Goal: Information Seeking & Learning: Learn about a topic

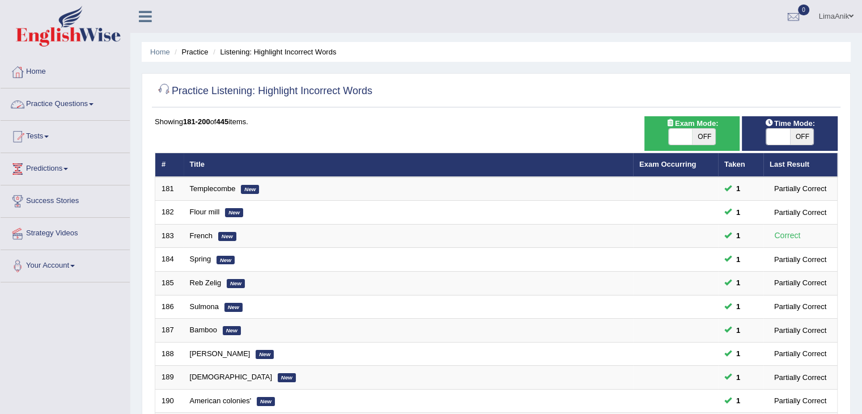
click at [37, 116] on link "Practice Questions" at bounding box center [65, 102] width 129 height 28
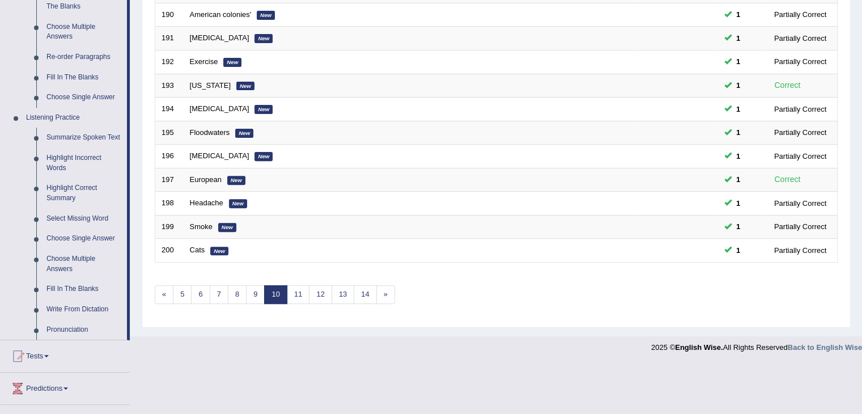
scroll to position [394, 0]
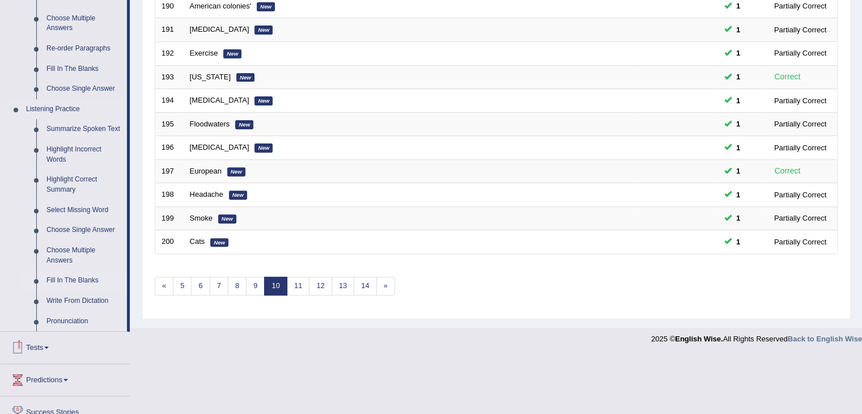
click at [53, 283] on link "Fill In The Blanks" at bounding box center [84, 280] width 86 height 20
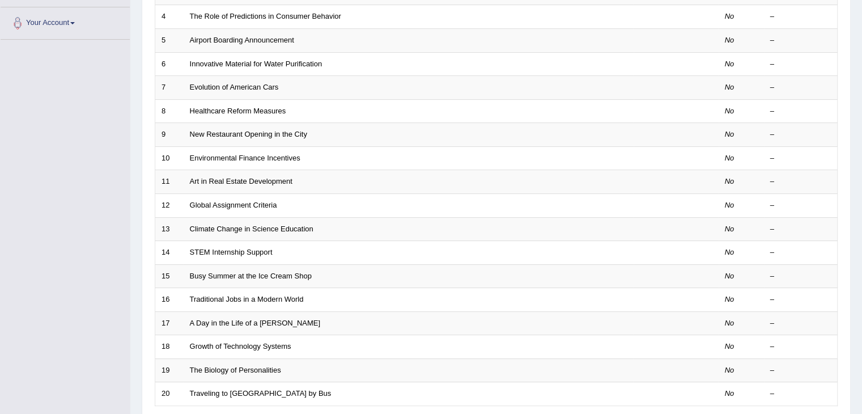
scroll to position [333, 0]
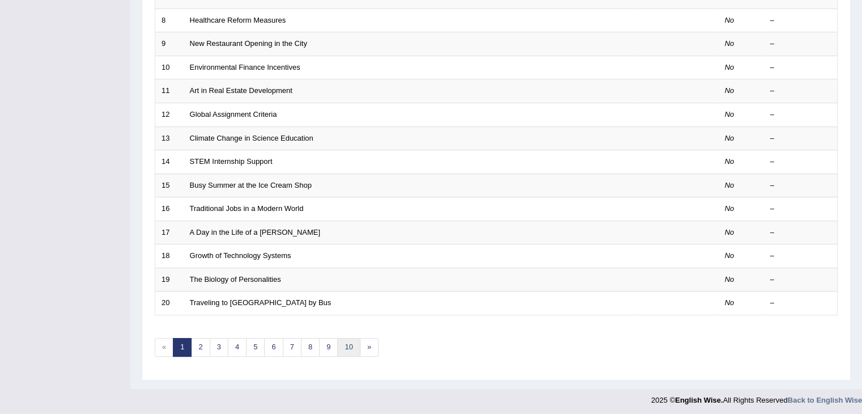
click at [351, 341] on link "10" at bounding box center [348, 347] width 23 height 19
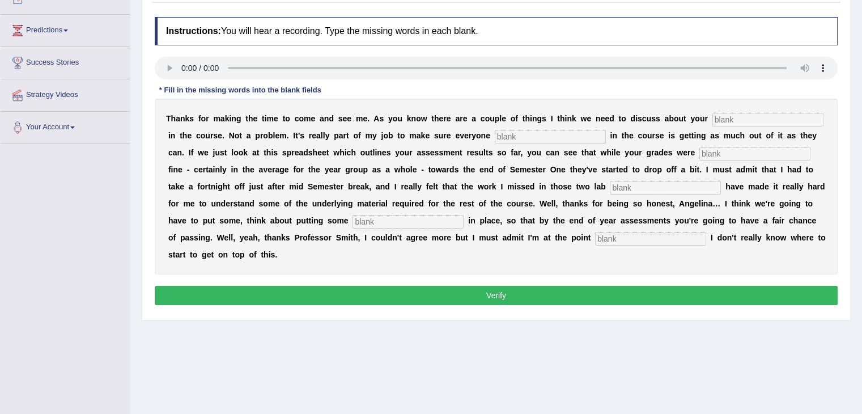
scroll to position [143, 0]
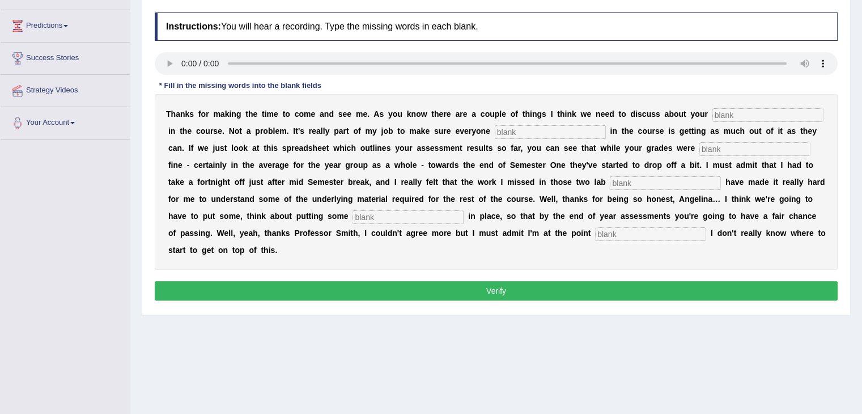
click at [712, 114] on input "text" at bounding box center [767, 115] width 111 height 14
type input "progress"
click at [495, 132] on input "text" at bounding box center [550, 132] width 111 height 14
type input "rooled"
click at [699, 146] on input "text" at bounding box center [754, 149] width 111 height 14
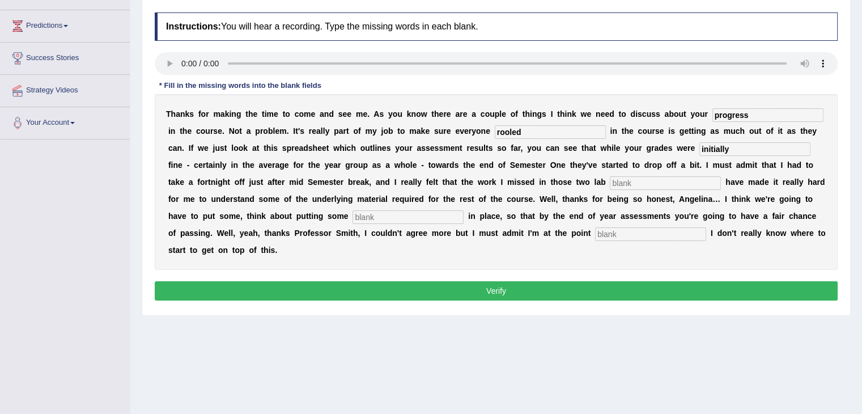
type input "initially"
click at [610, 186] on input "text" at bounding box center [665, 183] width 111 height 14
type input "sessions"
click at [755, 202] on div "T h a n k s f o r m a k i n g t h e t i m e t o c o m e a n d s e e m e . A s y…" at bounding box center [496, 182] width 683 height 176
click at [352, 210] on input "text" at bounding box center [407, 217] width 111 height 14
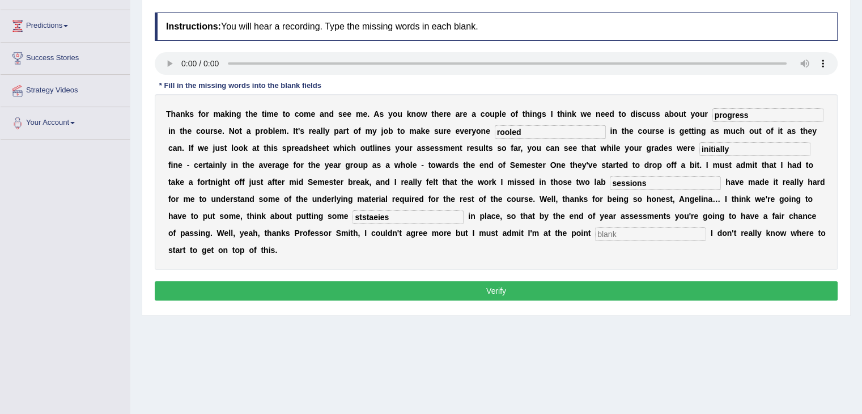
type input "ststaeies"
click at [595, 234] on input "text" at bounding box center [650, 234] width 111 height 14
click at [495, 137] on input "rooled" at bounding box center [550, 132] width 111 height 14
type input "r"
type input "enrooled"
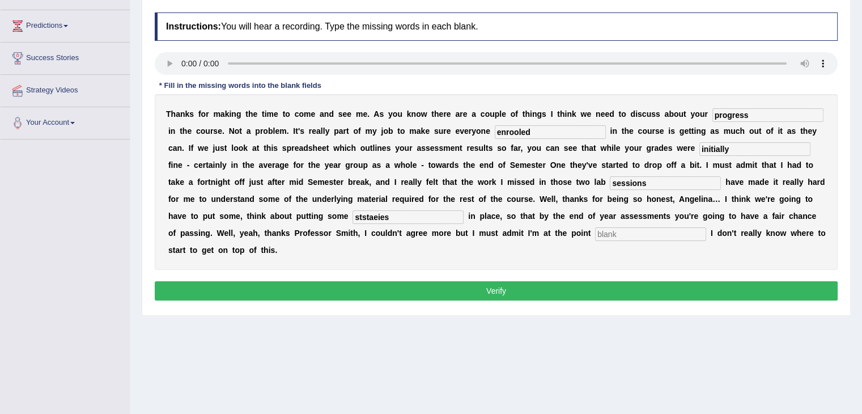
click at [352, 216] on input "ststaeies" at bounding box center [407, 217] width 111 height 14
type input "s"
click at [595, 234] on input "text" at bounding box center [650, 234] width 111 height 14
type input "or"
click at [352, 214] on input "s" at bounding box center [407, 217] width 111 height 14
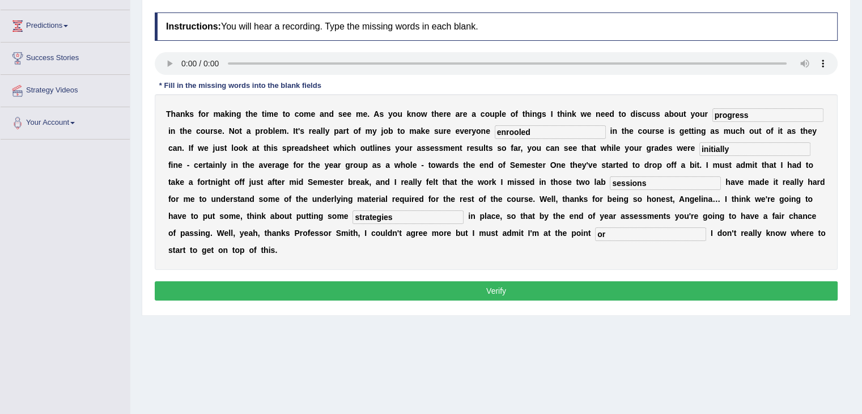
type input "strategies"
click at [495, 132] on input "enrooled" at bounding box center [550, 132] width 111 height 14
type input "enrolled"
click at [513, 281] on button "Verify" at bounding box center [496, 290] width 683 height 19
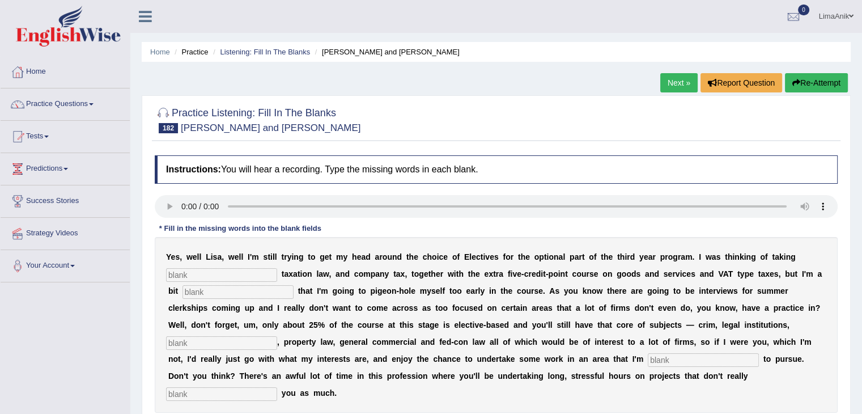
scroll to position [145, 0]
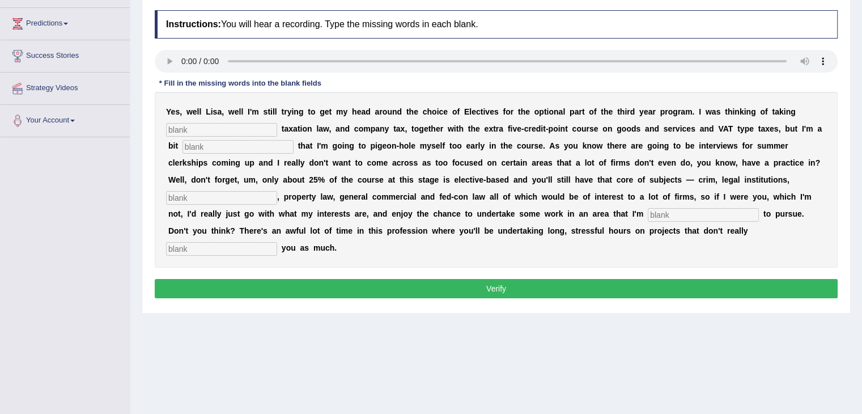
click at [186, 130] on input "text" at bounding box center [221, 130] width 111 height 14
type input "prsonal"
click at [198, 145] on input "text" at bounding box center [237, 147] width 111 height 14
type input "concverned"
click at [277, 191] on input "text" at bounding box center [221, 198] width 111 height 14
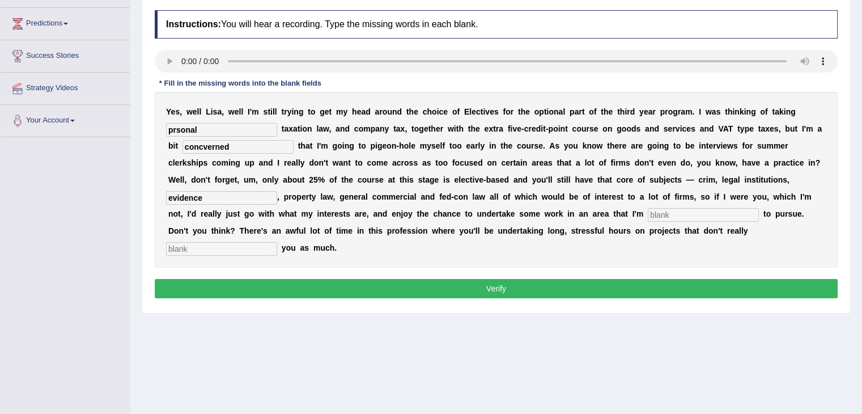
type input "evidence"
click at [648, 209] on input "text" at bounding box center [703, 215] width 111 height 14
type input "motivated"
click at [277, 242] on input "text" at bounding box center [221, 249] width 111 height 14
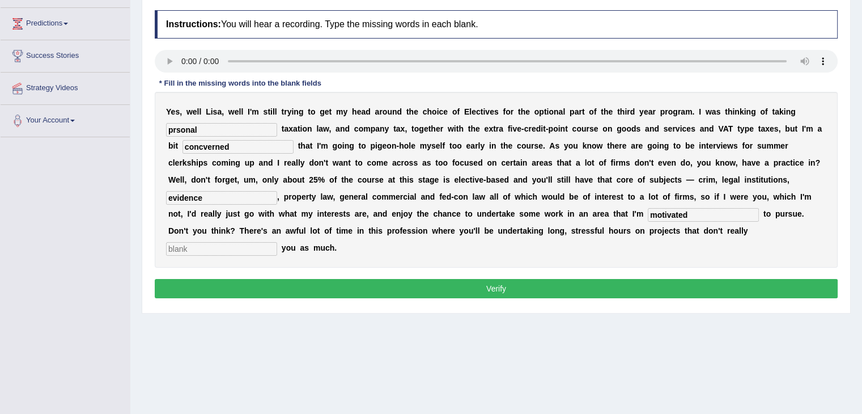
click at [277, 242] on input "text" at bounding box center [221, 249] width 111 height 14
type input "interest"
click at [168, 129] on input "prsonal" at bounding box center [221, 130] width 111 height 14
click at [173, 131] on input "prsonal" at bounding box center [221, 130] width 111 height 14
type input "personal"
